Goal: Transaction & Acquisition: Subscribe to service/newsletter

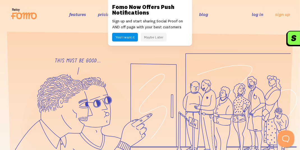
click at [214, 26] on header "features pricing 106+ integrations reviews blog log in sign up log in sign up" at bounding box center [150, 14] width 300 height 29
click at [104, 15] on link "pricing" at bounding box center [105, 15] width 14 height 6
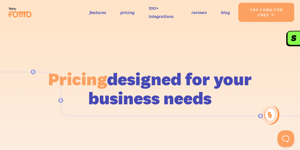
click at [118, 13] on li "features pricing 100+ integrations reviews blog Solutions Blogs Social Commerce…" at bounding box center [160, 12] width 141 height 16
click at [130, 14] on link "pricing" at bounding box center [127, 12] width 14 height 8
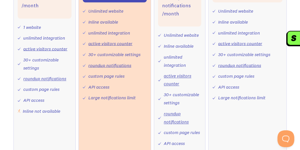
scroll to position [374, 0]
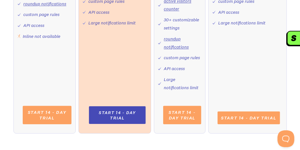
click at [119, 113] on link "Start 14 - day trial" at bounding box center [117, 115] width 57 height 18
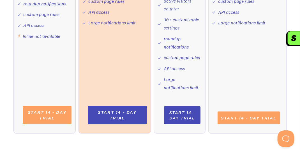
click at [187, 113] on link "Start 14 - day trial" at bounding box center [182, 115] width 37 height 18
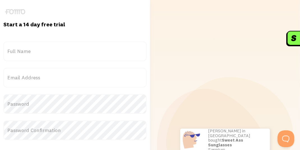
click at [28, 52] on label "Full Name" at bounding box center [74, 52] width 143 height 20
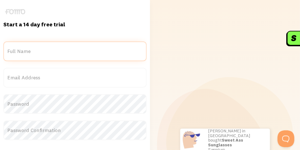
click at [28, 52] on input "Full Name" at bounding box center [74, 52] width 143 height 20
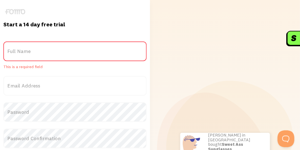
click at [28, 51] on label "Full Name" at bounding box center [74, 52] width 143 height 20
click at [28, 51] on input "Full Name" at bounding box center [74, 52] width 143 height 20
click at [23, 51] on label "Full Name" at bounding box center [74, 52] width 143 height 20
click at [23, 51] on input "Full Name" at bounding box center [74, 52] width 143 height 20
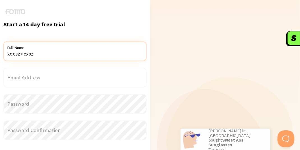
type input "xdcsz<cxsz"
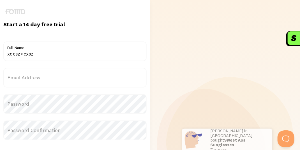
click at [27, 89] on form "Title xdcsz<cxsz Full Name Email Address Password Password Confirmation Continu…" at bounding box center [74, 124] width 143 height 164
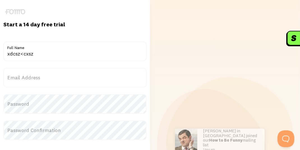
click at [20, 83] on label "Email Address" at bounding box center [74, 78] width 143 height 20
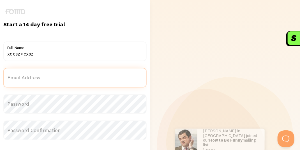
click at [20, 83] on input "Email Address" at bounding box center [74, 78] width 143 height 20
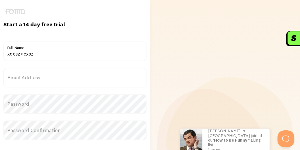
click at [22, 79] on label "Email Address" at bounding box center [74, 78] width 143 height 20
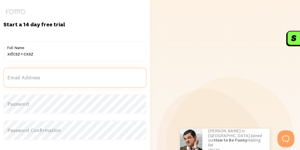
click at [22, 79] on input "Email Address" at bounding box center [74, 78] width 143 height 20
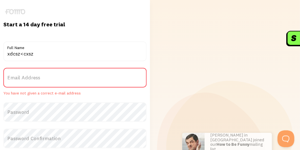
click at [25, 76] on label "Email Address" at bounding box center [74, 78] width 143 height 20
click at [25, 76] on input "Email Address" at bounding box center [74, 78] width 143 height 20
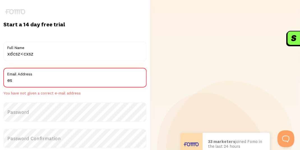
type input "esther3121@gmail.com"
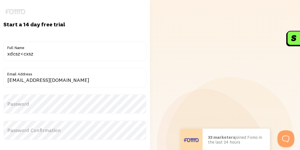
click at [34, 105] on label "Password" at bounding box center [74, 104] width 143 height 20
click at [28, 109] on label "Password" at bounding box center [74, 104] width 143 height 20
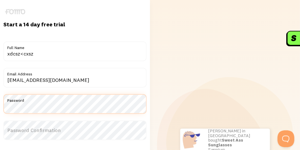
scroll to position [75, 0]
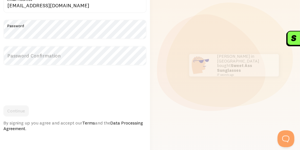
click at [21, 54] on label "Password Confirmation" at bounding box center [74, 56] width 143 height 20
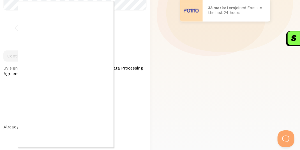
scroll to position [92, 0]
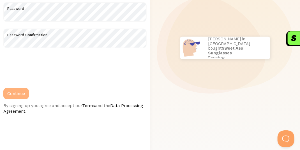
click at [20, 98] on button "Continue" at bounding box center [16, 93] width 26 height 11
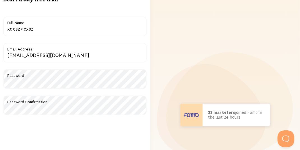
scroll to position [75, 0]
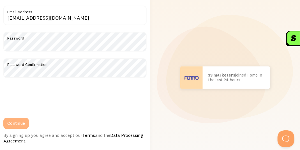
click at [20, 123] on button "Continue" at bounding box center [16, 123] width 26 height 11
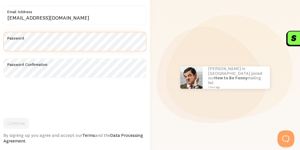
scroll to position [142, 0]
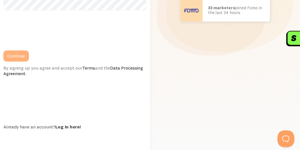
click at [23, 53] on button "Continue" at bounding box center [16, 56] width 26 height 11
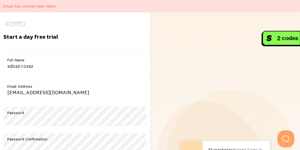
drag, startPoint x: 53, startPoint y: 66, endPoint x: -1, endPoint y: 63, distance: 54.2
click at [0, 63] on html "Email has already been taken Start a day free trial {{ count }} people signed u…" at bounding box center [150, 146] width 300 height 292
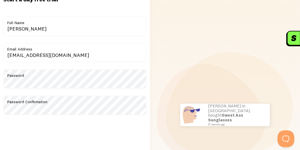
scroll to position [75, 0]
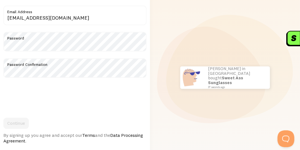
type input "[PERSON_NAME]"
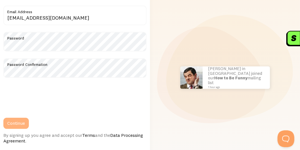
click at [20, 120] on button "Continue" at bounding box center [16, 123] width 26 height 11
